Goal: Navigation & Orientation: Find specific page/section

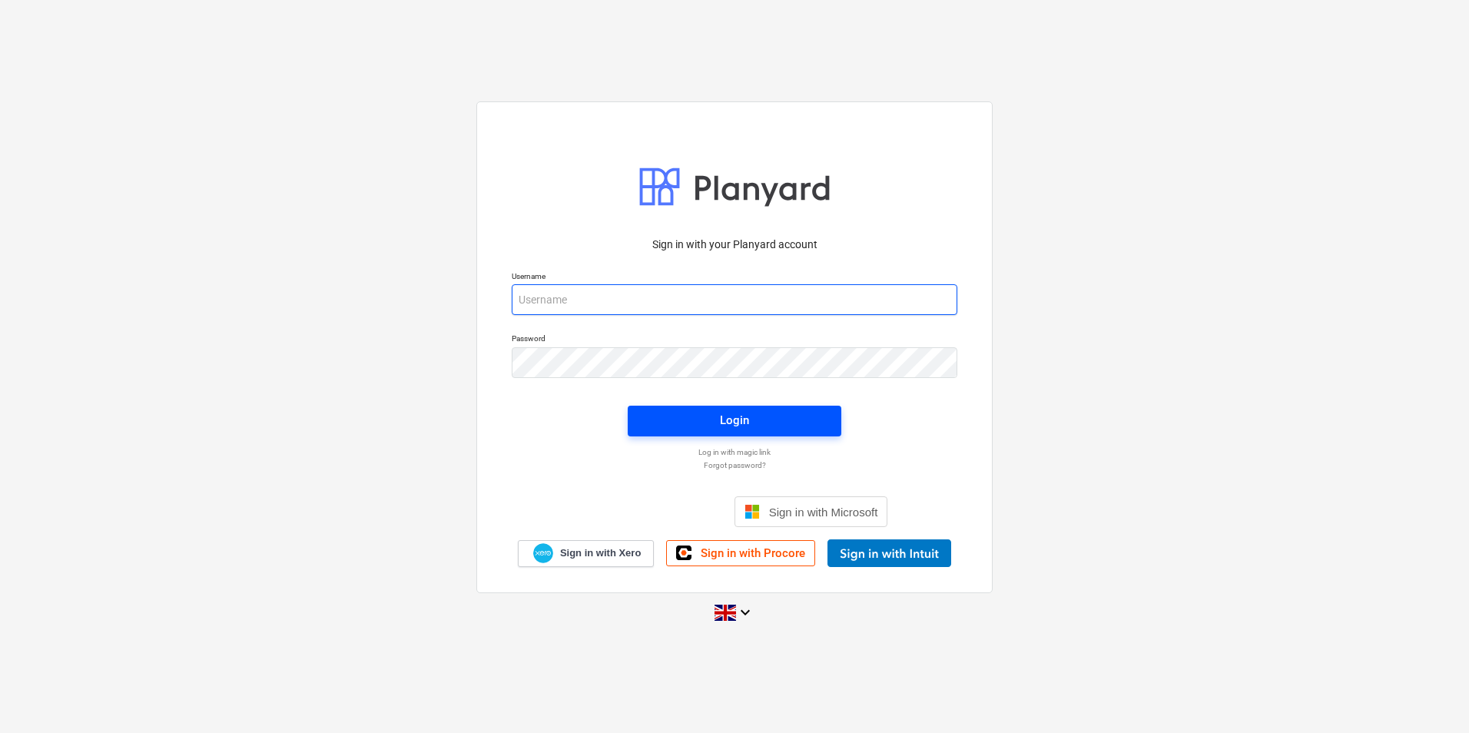
type input "[PERSON_NAME][EMAIL_ADDRESS][DOMAIN_NAME]"
click at [745, 431] on button "Login" at bounding box center [735, 421] width 214 height 31
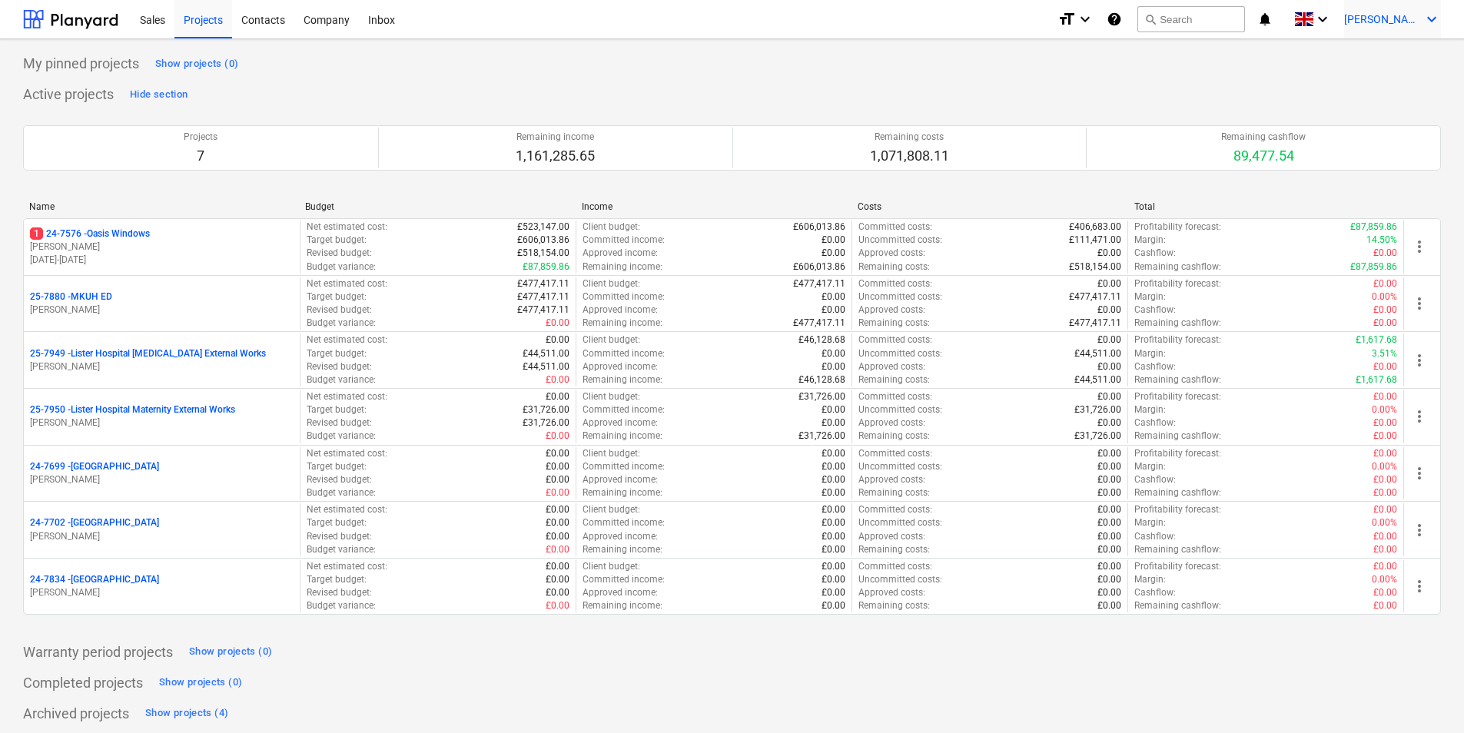
click at [1393, 26] on div "[PERSON_NAME] keyboard_arrow_down" at bounding box center [1392, 19] width 97 height 38
click at [1292, 61] on div at bounding box center [732, 366] width 1464 height 733
click at [378, 12] on div "Inbox 9+" at bounding box center [381, 18] width 45 height 39
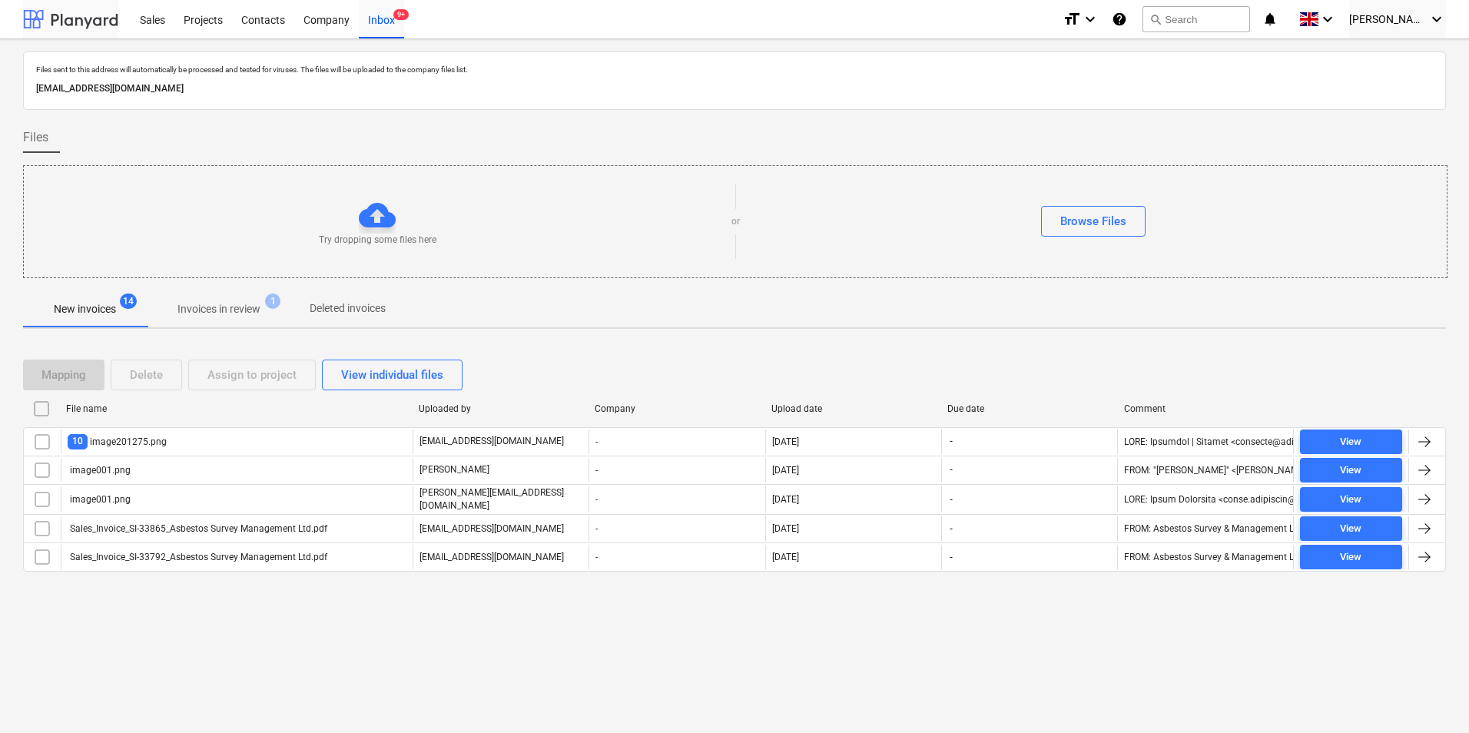
click at [101, 22] on div at bounding box center [70, 19] width 95 height 38
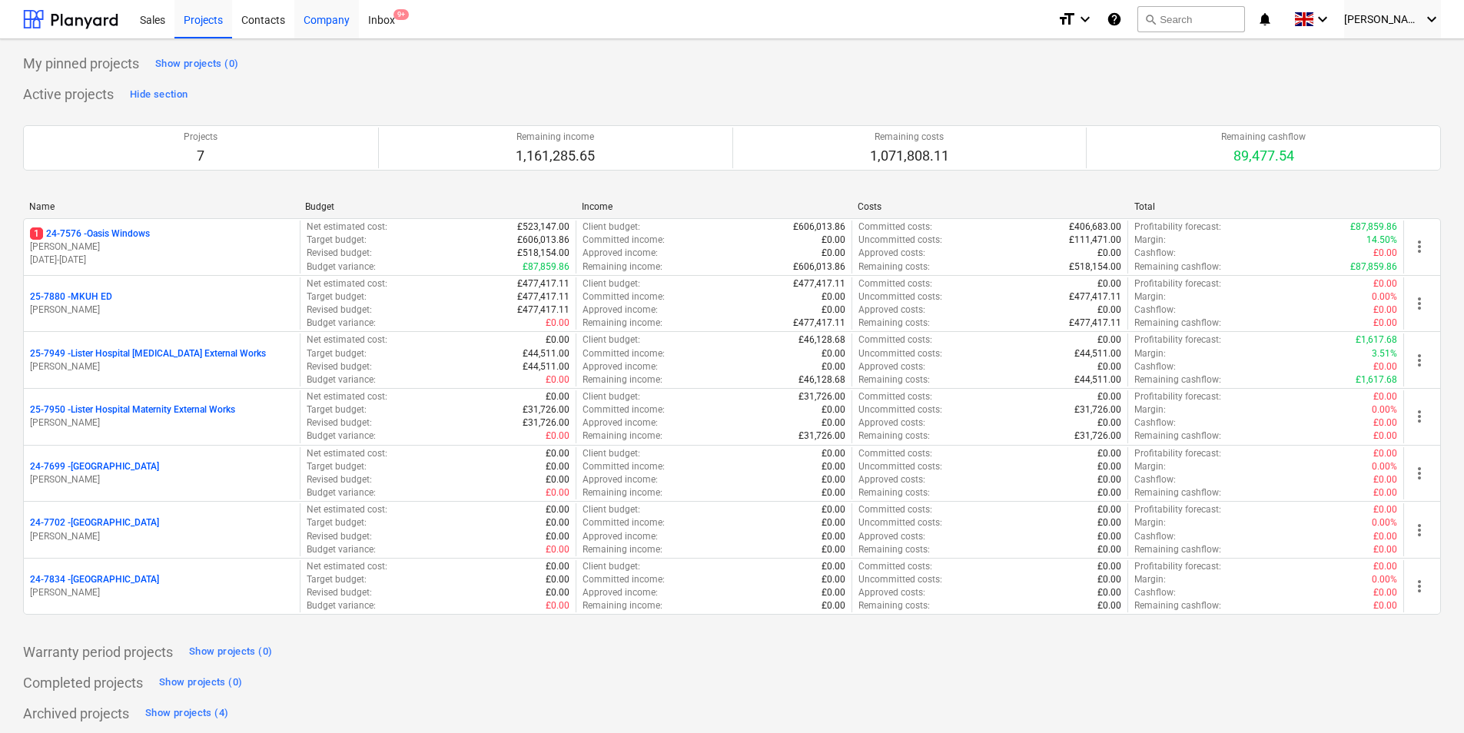
click at [312, 23] on div "Company" at bounding box center [326, 18] width 65 height 39
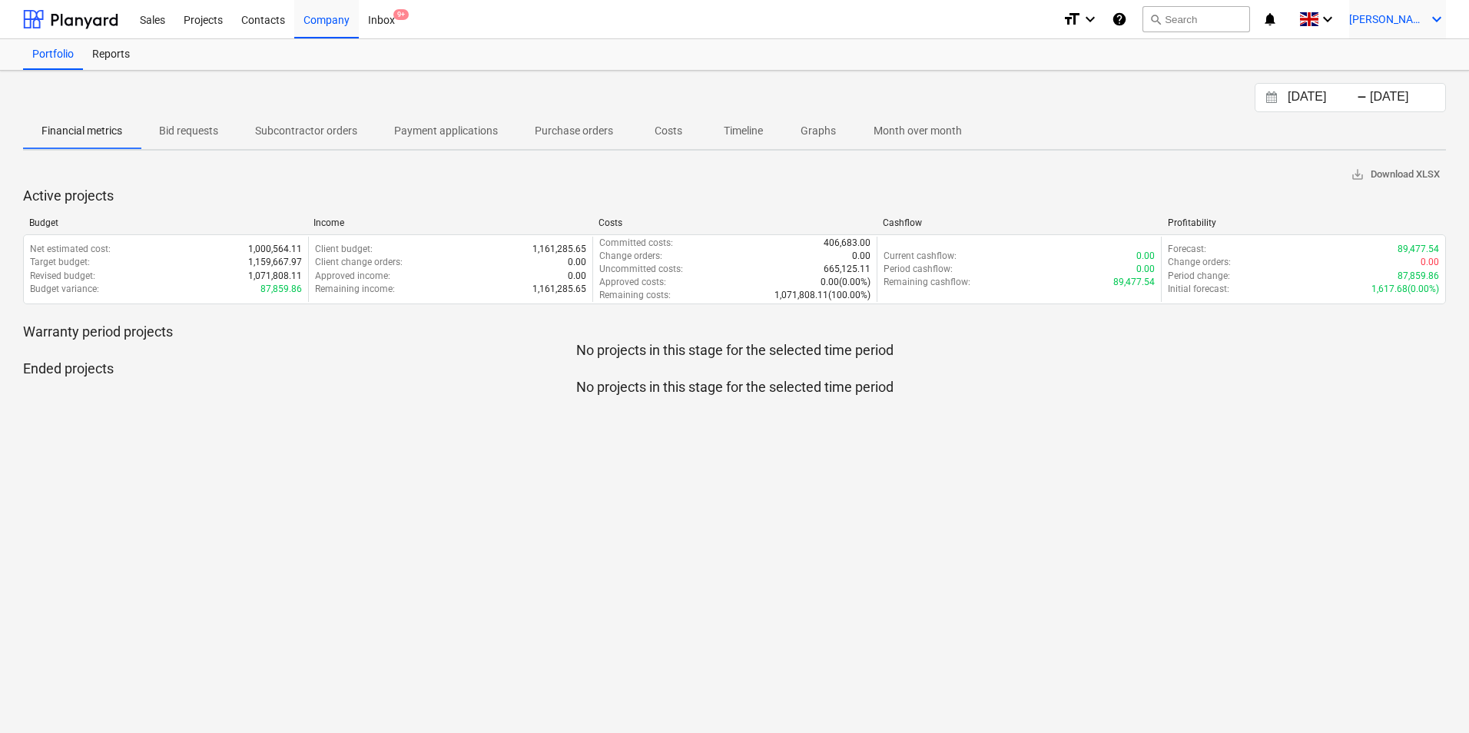
click at [1399, 18] on span "[PERSON_NAME]" at bounding box center [1388, 19] width 77 height 12
click at [1381, 56] on div "Settings" at bounding box center [1400, 60] width 92 height 25
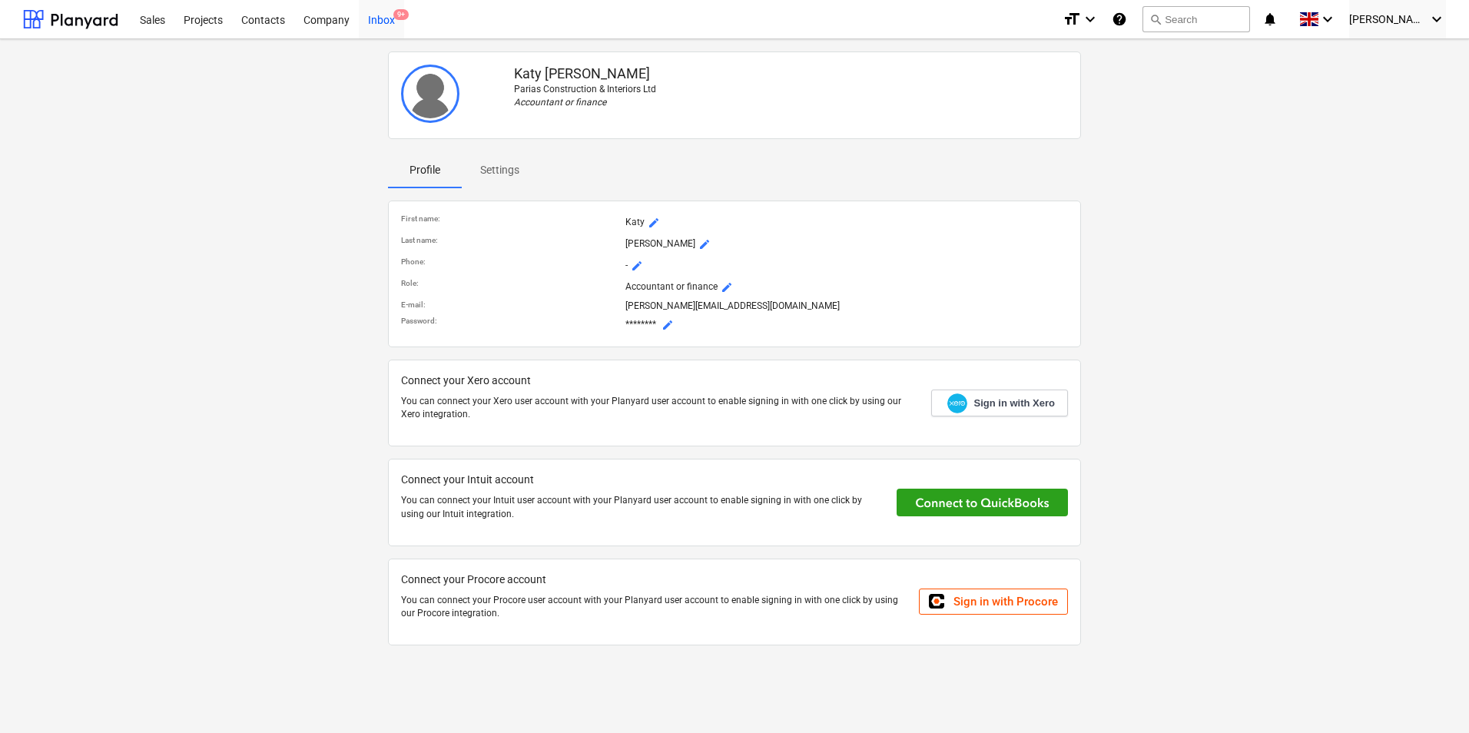
click at [369, 23] on div "Inbox 9+" at bounding box center [381, 18] width 45 height 39
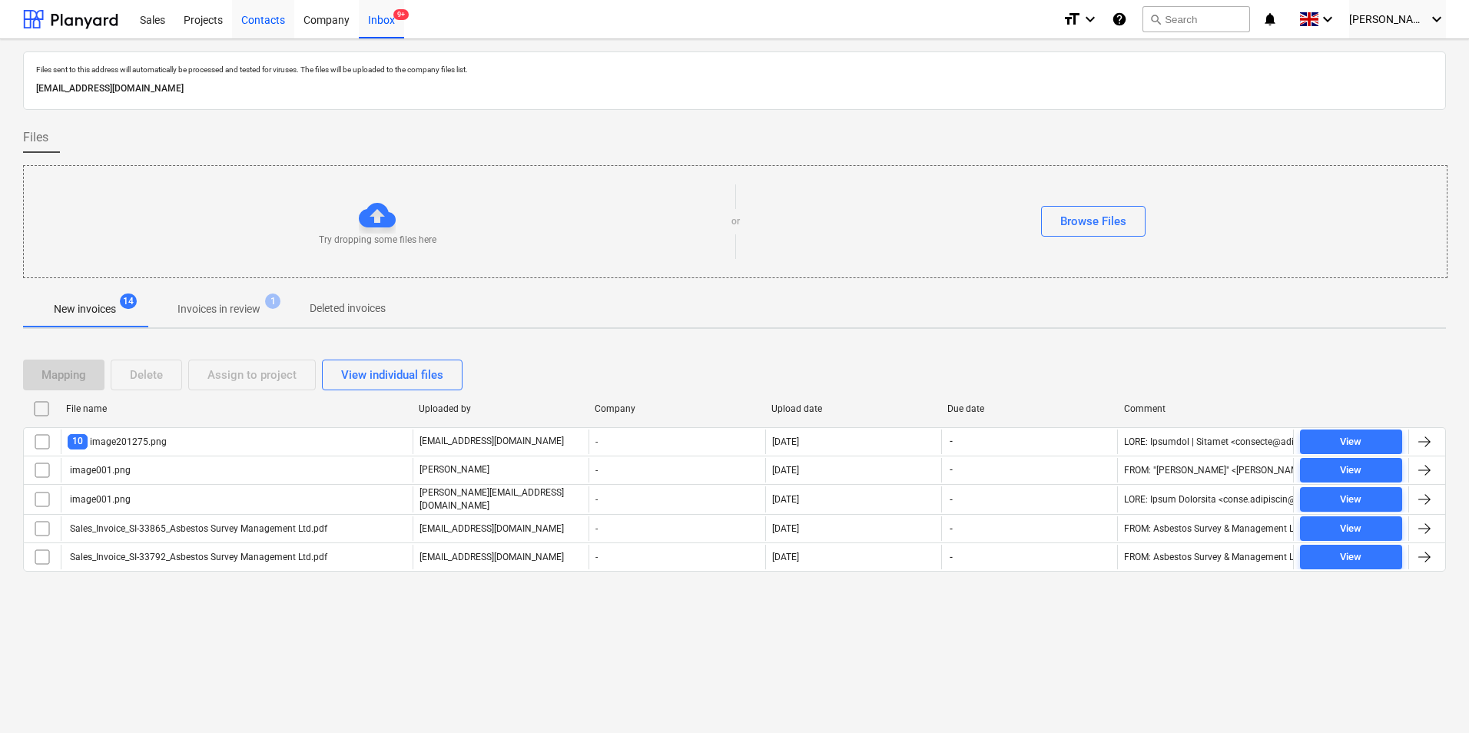
click at [267, 27] on div "Contacts" at bounding box center [263, 18] width 62 height 39
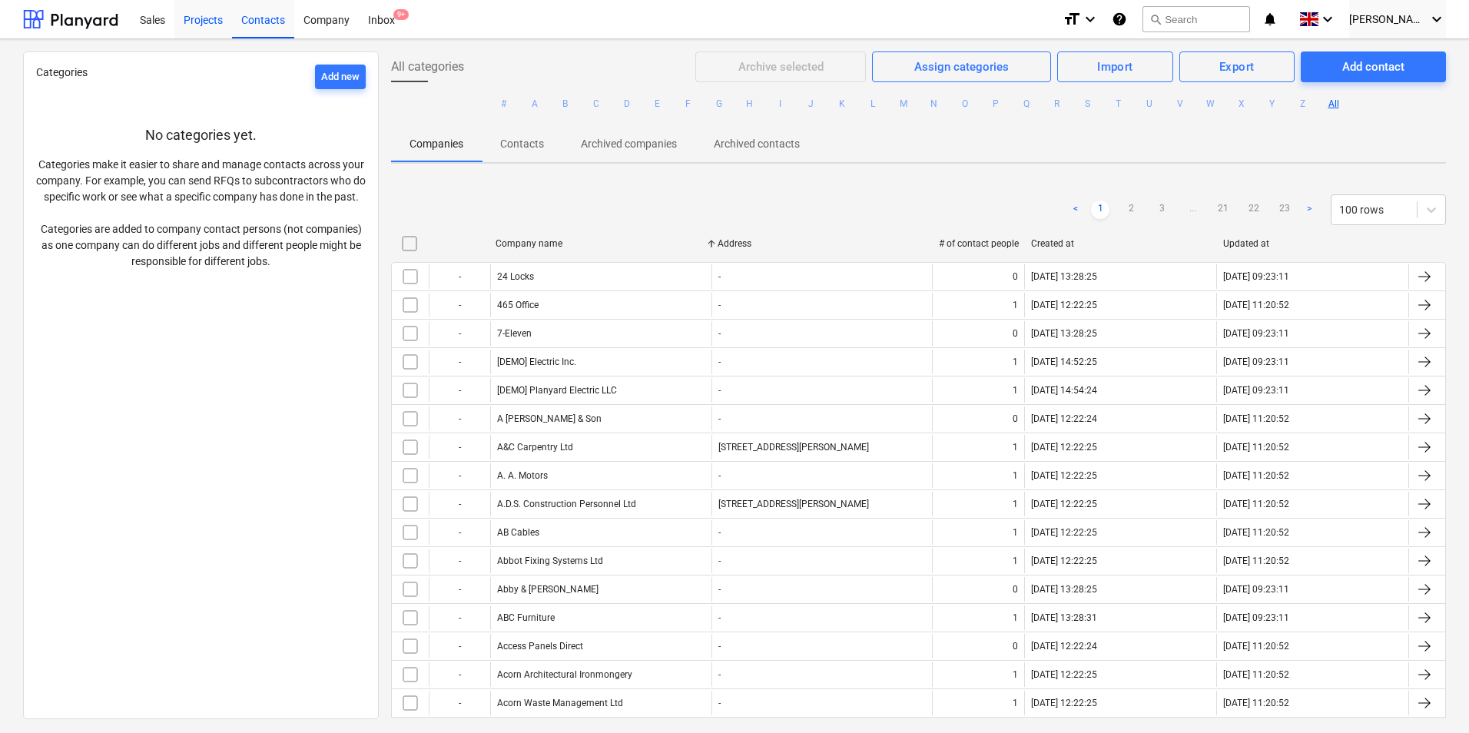
click at [215, 27] on div "Projects" at bounding box center [203, 18] width 58 height 39
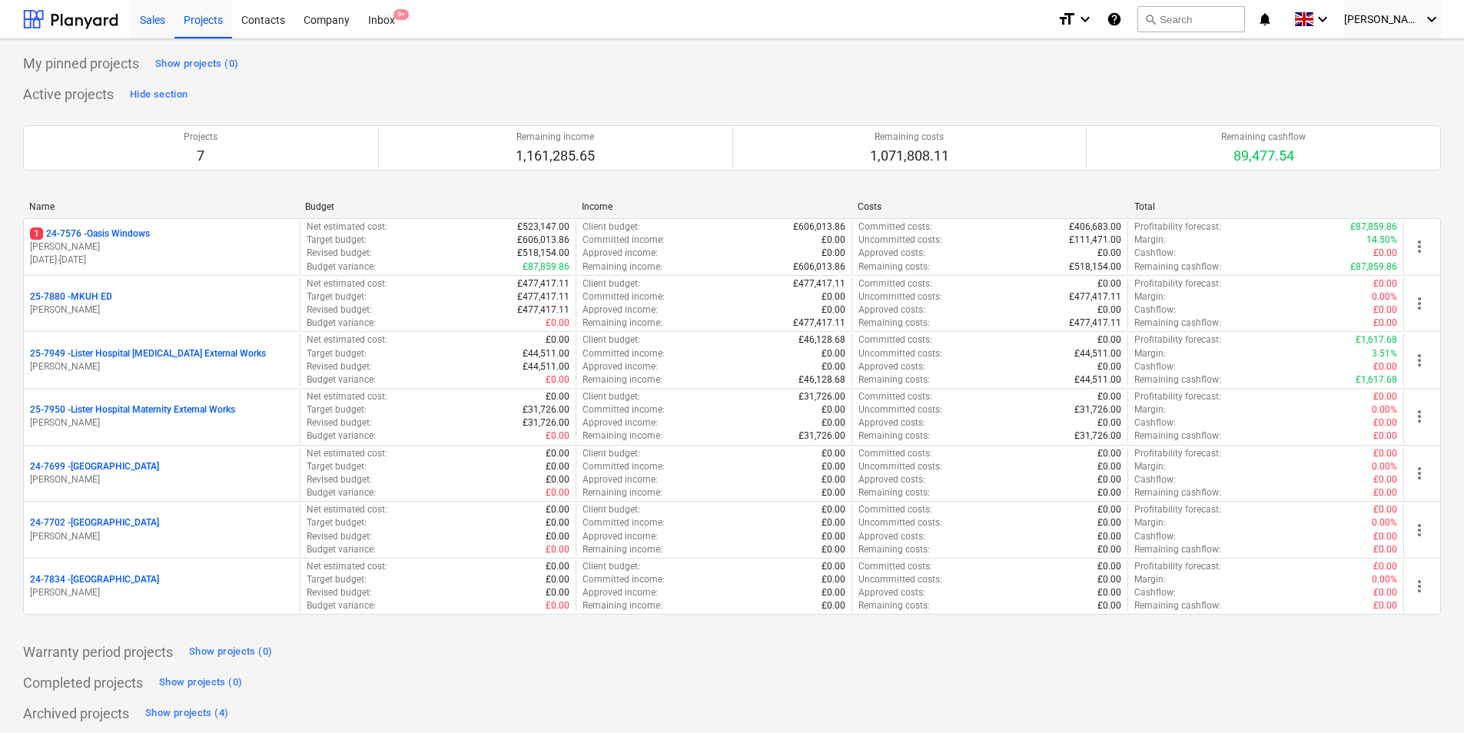
click at [159, 21] on div "Sales" at bounding box center [153, 18] width 44 height 39
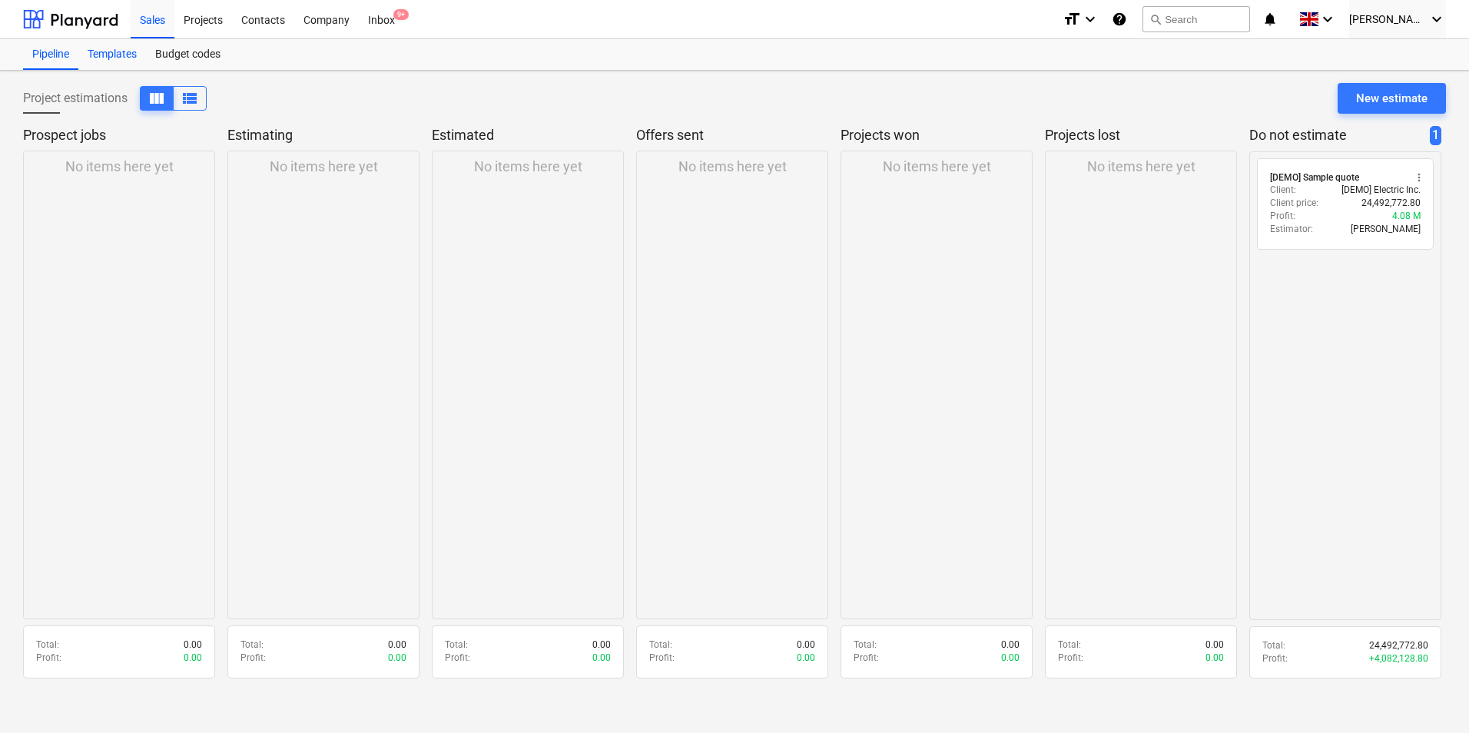
click at [108, 52] on div "Templates" at bounding box center [112, 54] width 68 height 31
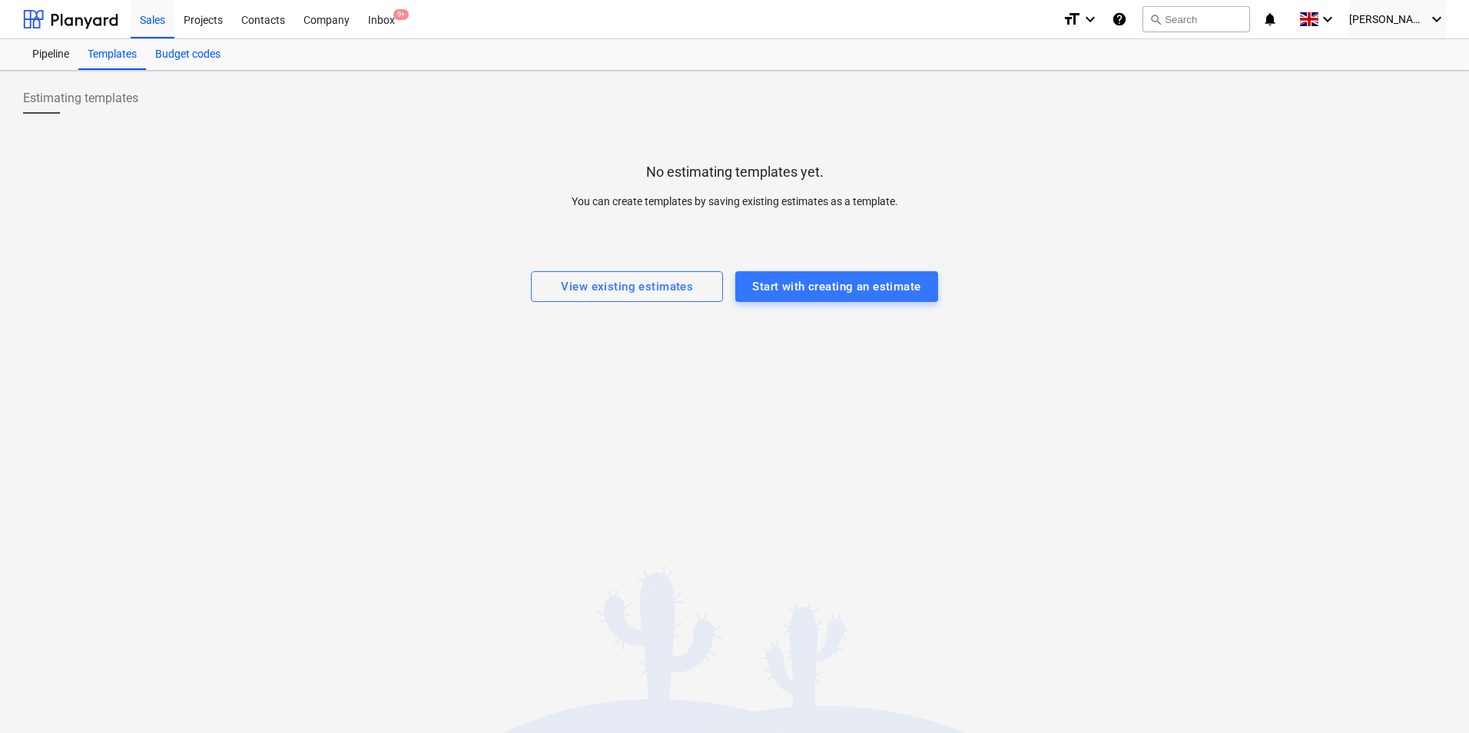
click at [204, 53] on div "Budget codes" at bounding box center [188, 54] width 84 height 31
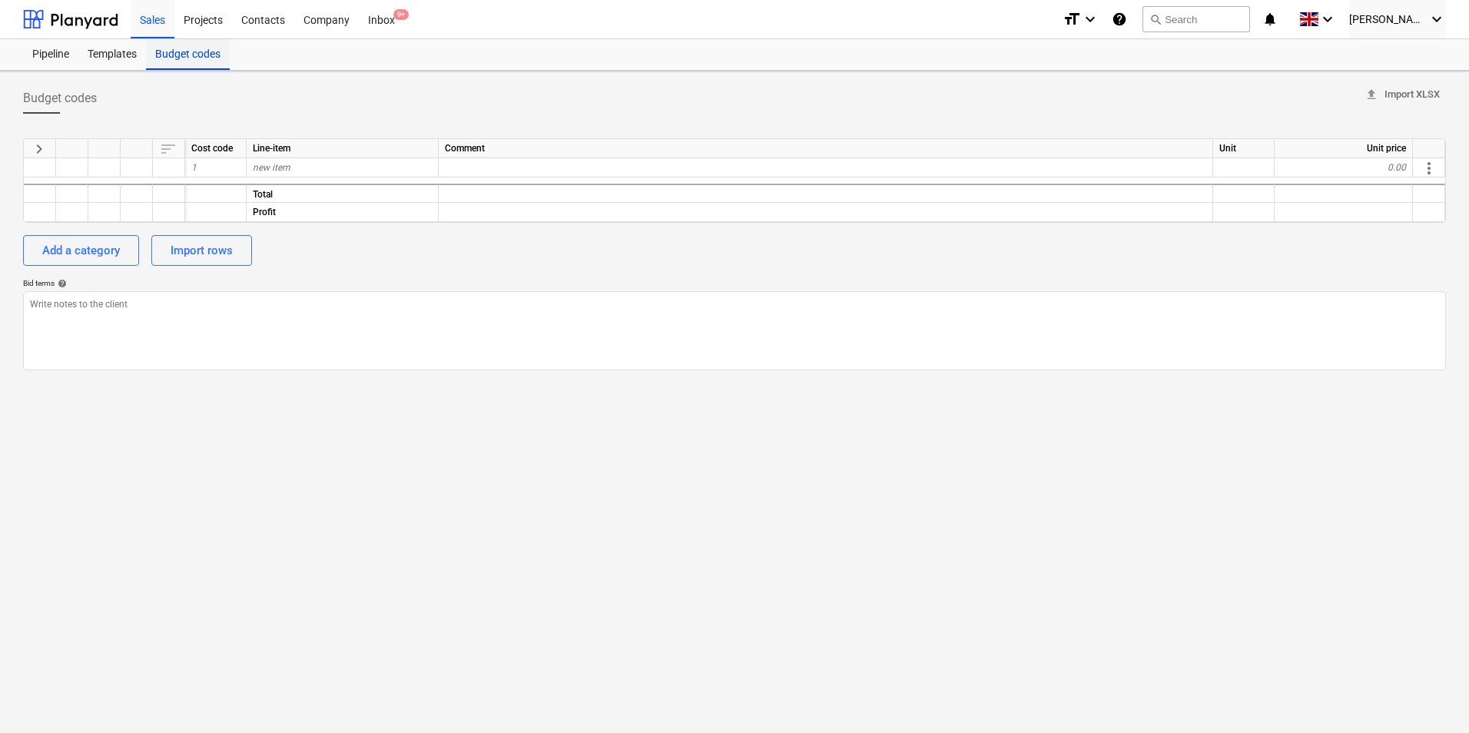
type textarea "x"
click at [98, 16] on div at bounding box center [70, 19] width 95 height 38
